Goal: Navigation & Orientation: Find specific page/section

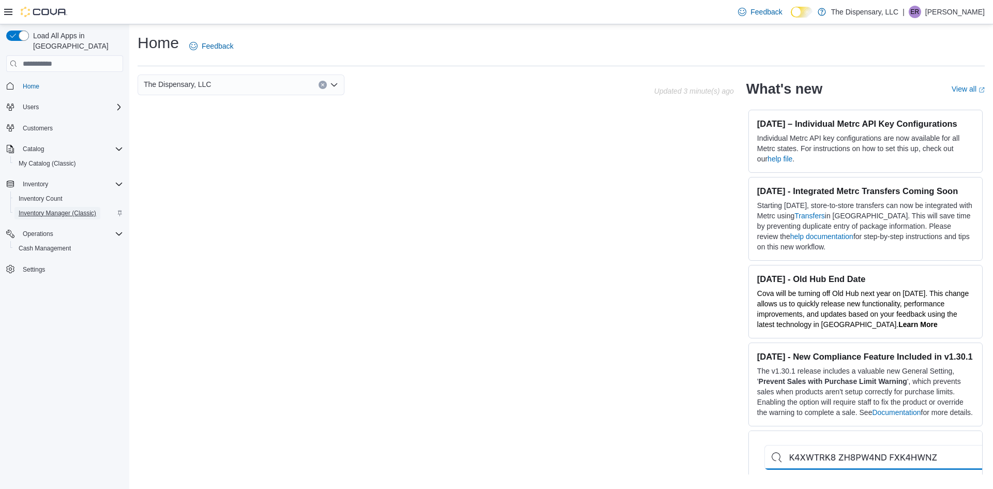
click at [22, 209] on span "Inventory Manager (Classic)" at bounding box center [58, 213] width 78 height 8
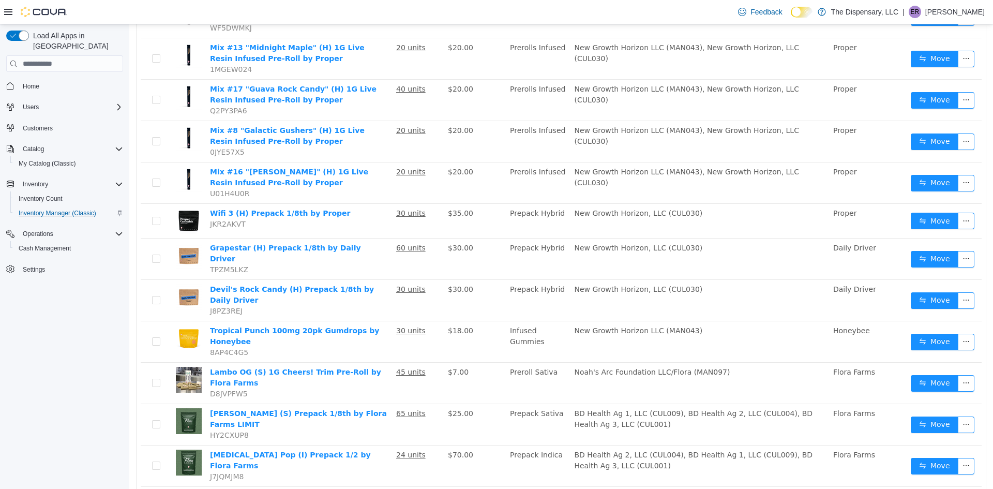
scroll to position [430, 0]
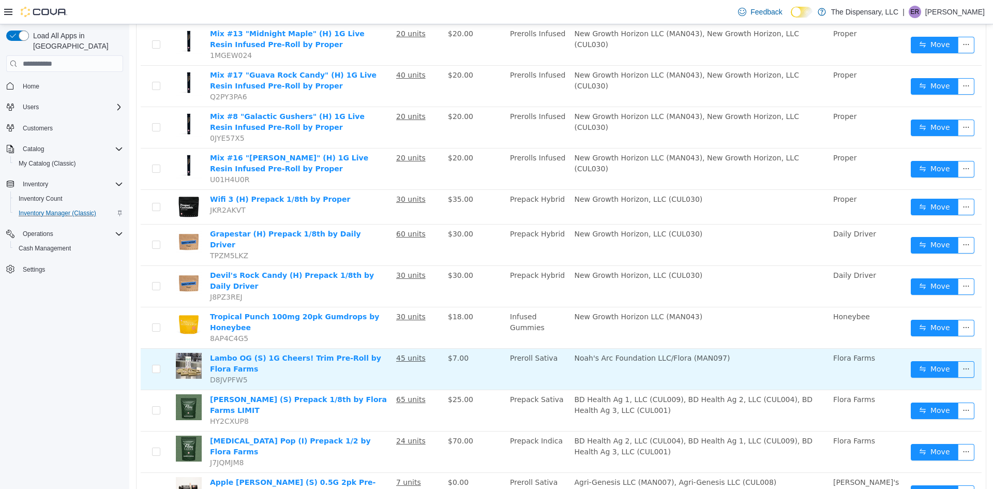
click at [712, 348] on td "Noah's Arc Foundation LLC/Flora (MAN097)" at bounding box center [699, 368] width 259 height 41
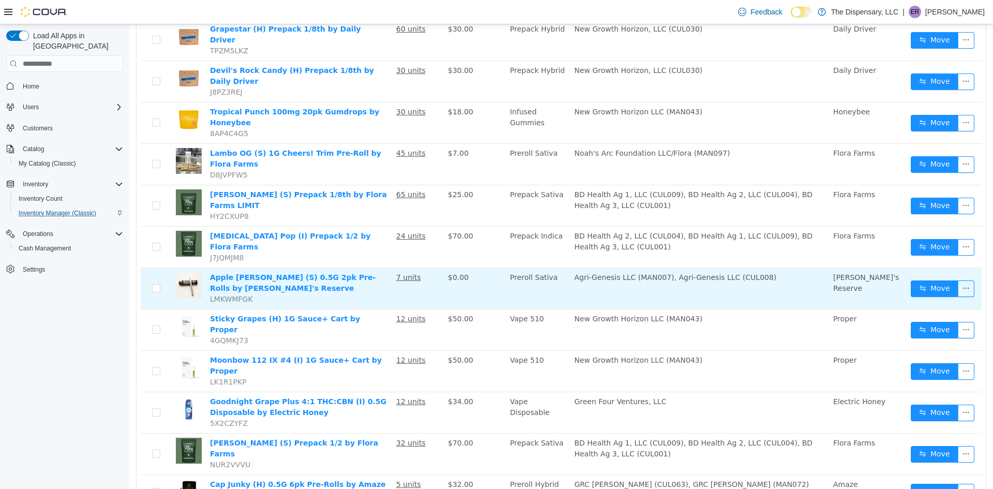
scroll to position [639, 0]
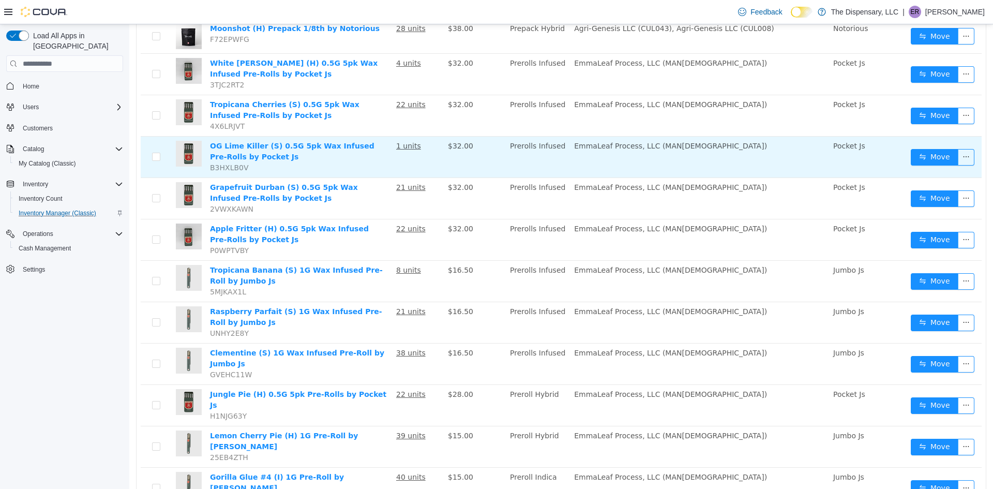
scroll to position [686, 0]
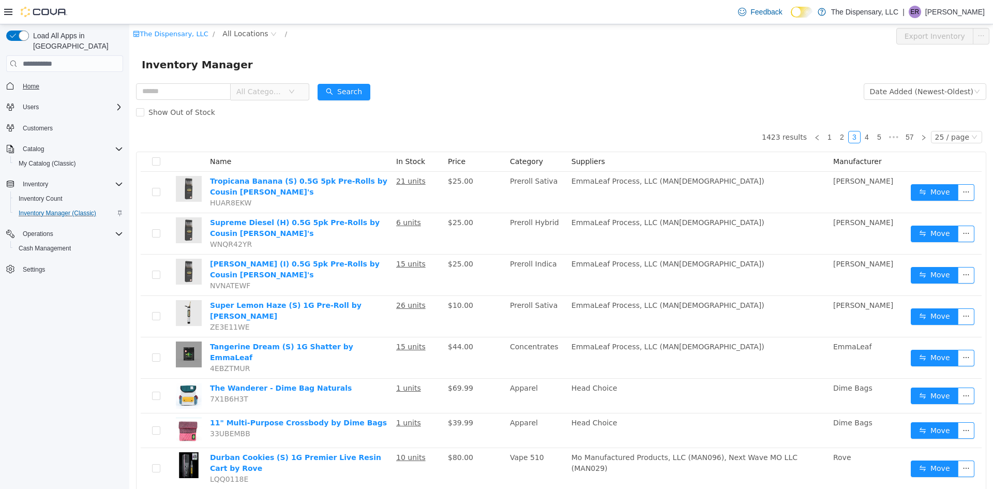
click at [29, 82] on span "Home" at bounding box center [31, 86] width 17 height 8
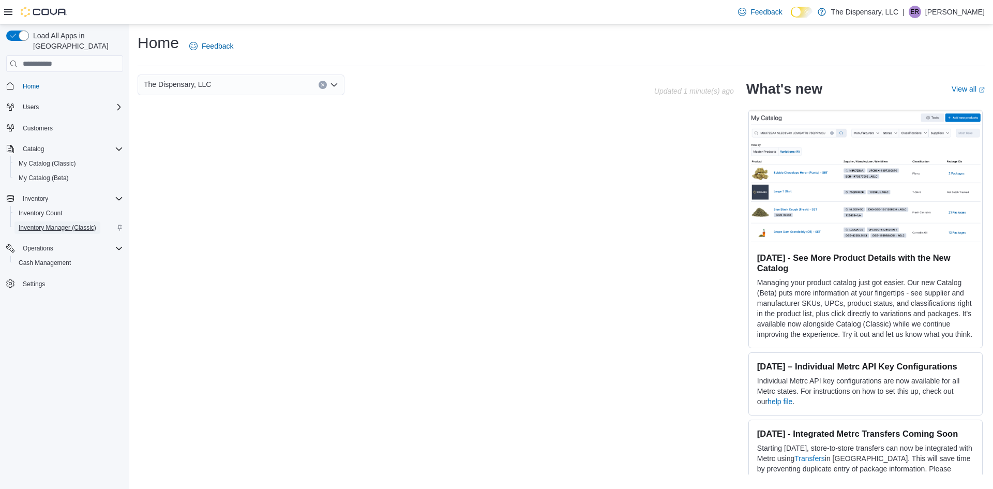
click at [36, 223] on span "Inventory Manager (Classic)" at bounding box center [58, 227] width 78 height 8
